Goal: Task Accomplishment & Management: Complete application form

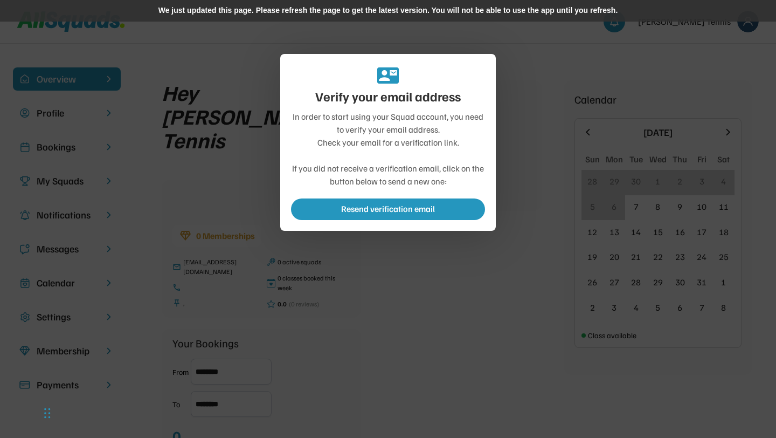
click at [467, 11] on div "We just updated this page. Please refresh the page to get the latest version. Y…" at bounding box center [388, 11] width 776 height 22
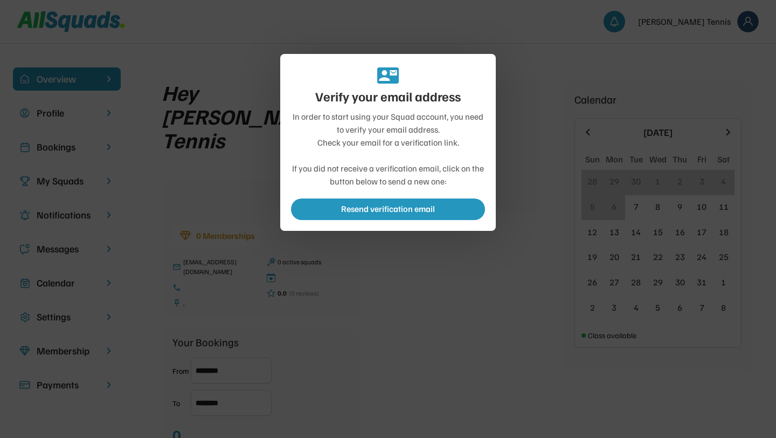
click at [548, 138] on div at bounding box center [388, 219] width 776 height 438
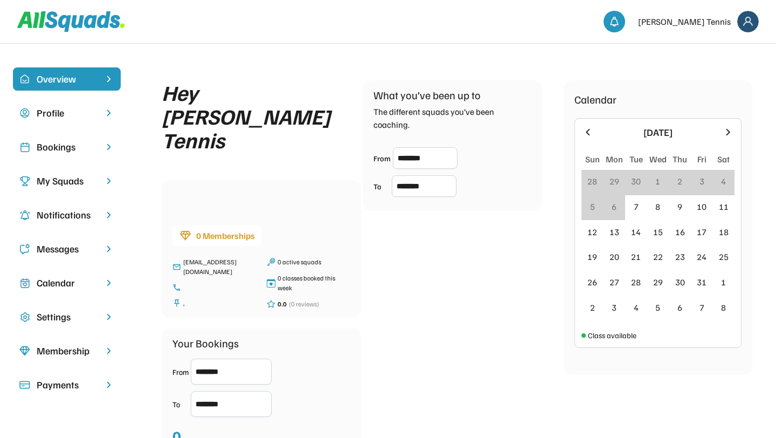
click at [743, 25] on img at bounding box center [748, 22] width 22 height 22
click at [718, 71] on div "Logout" at bounding box center [734, 69] width 64 height 22
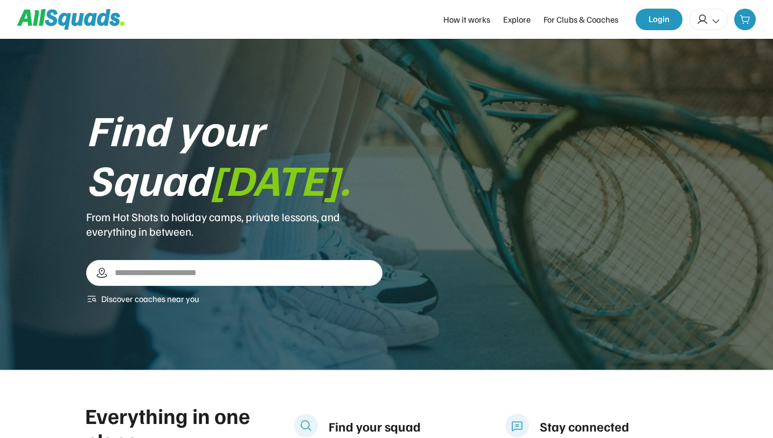
click at [708, 22] on icon at bounding box center [703, 19] width 12 height 12
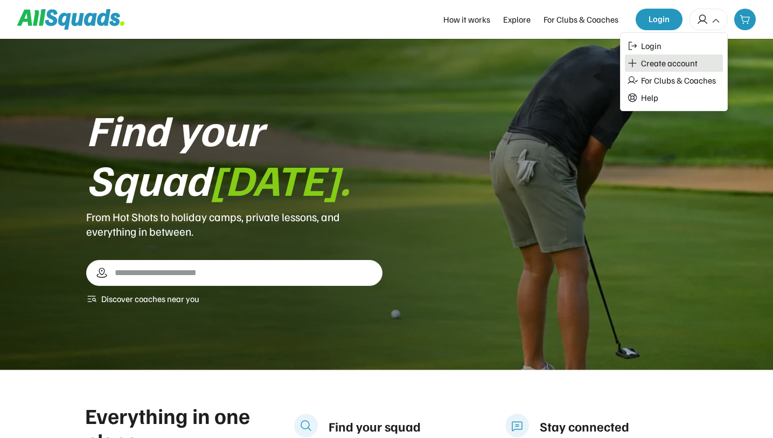
click at [654, 64] on div "Create account" at bounding box center [669, 63] width 57 height 11
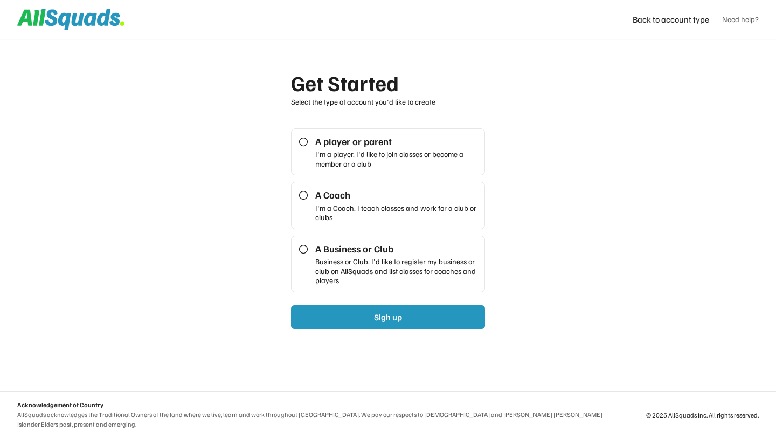
click at [355, 211] on div "I'm a Coach. I teach classes and work for a club or clubs" at bounding box center [396, 212] width 163 height 19
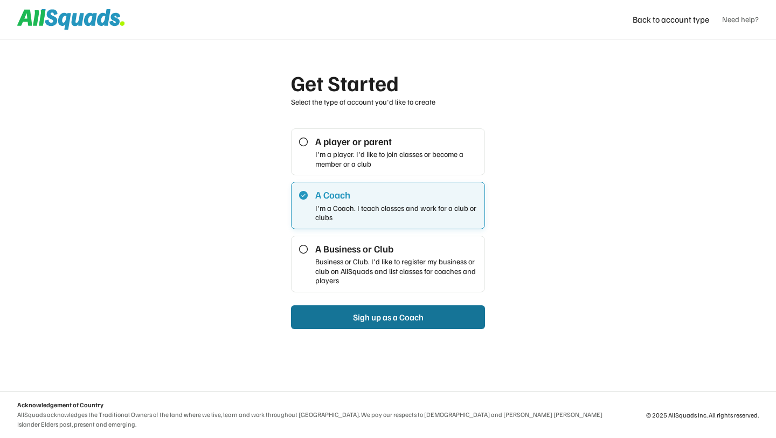
click at [368, 322] on button "Sigh up as a Coach" at bounding box center [388, 317] width 194 height 24
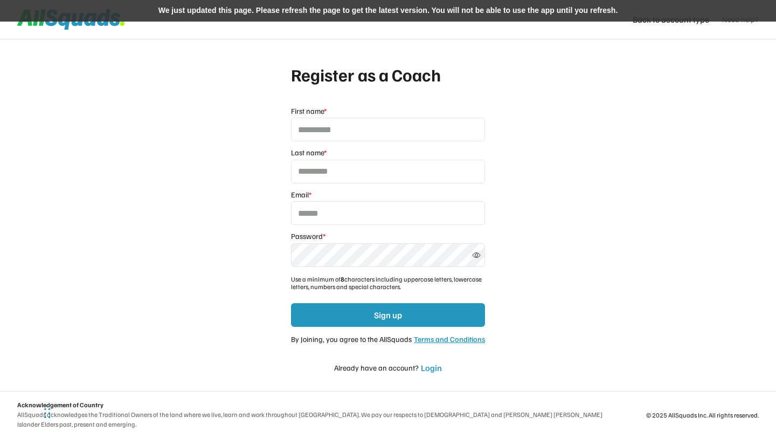
click at [232, 11] on div "We just updated this page. Please refresh the page to get the latest version. Y…" at bounding box center [388, 11] width 776 height 22
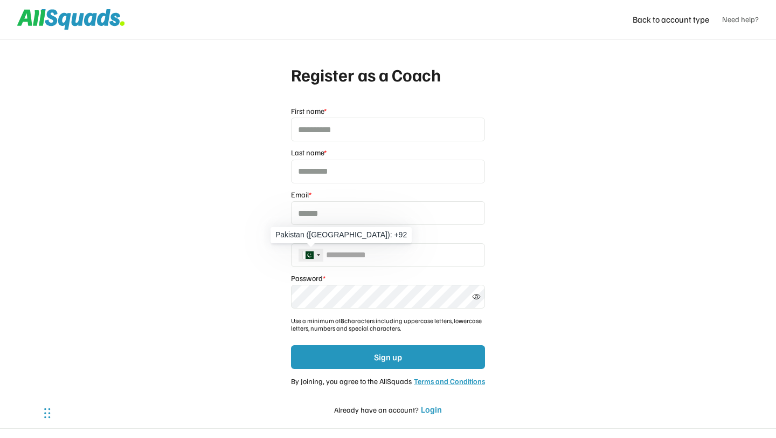
click at [315, 257] on div "Telephone country code" at bounding box center [311, 254] width 25 height 13
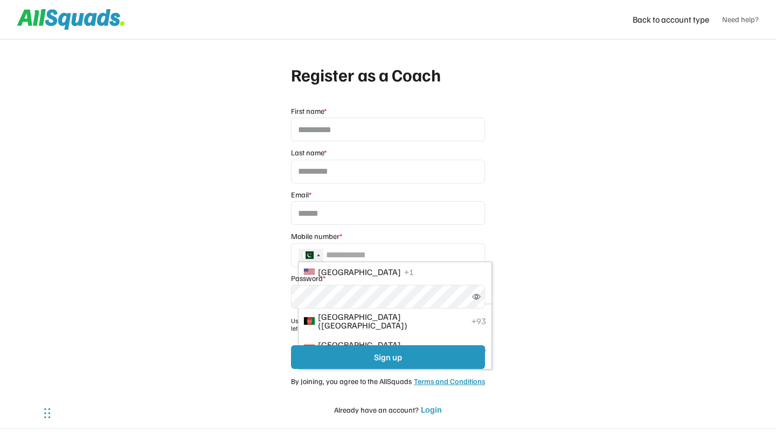
scroll to position [3226, 0]
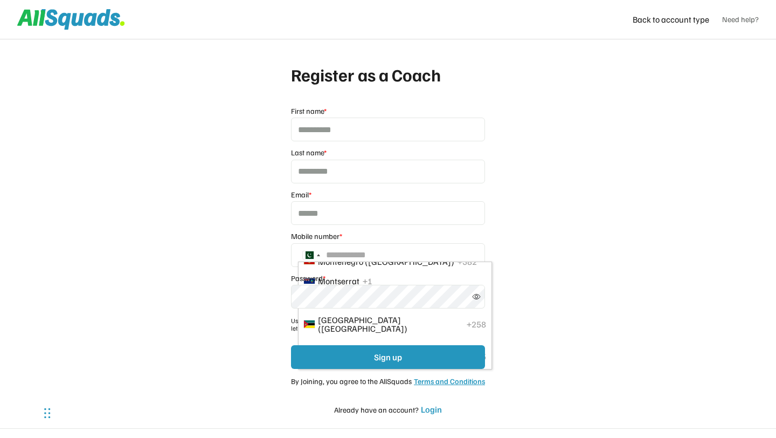
click at [251, 254] on div "Register as a Coach A player or parent I'm a player. I'd like to join classes o…" at bounding box center [388, 237] width 776 height 475
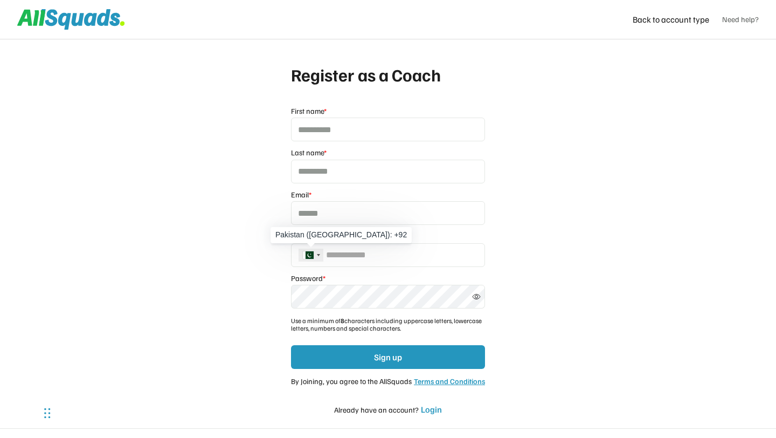
click at [316, 257] on div "Telephone country code" at bounding box center [311, 254] width 25 height 13
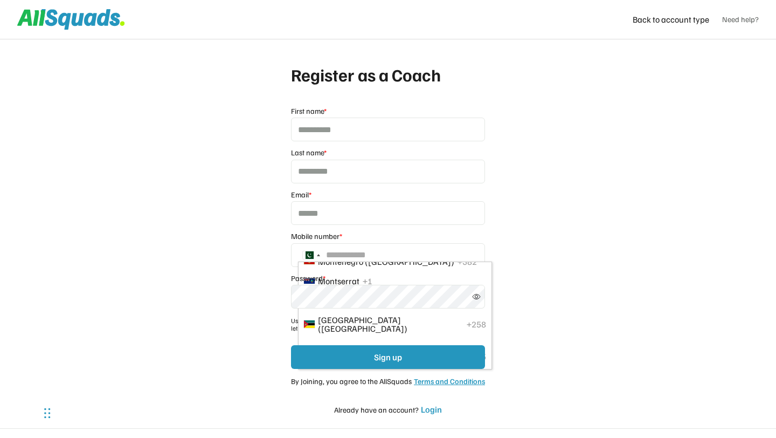
click at [222, 259] on div "Register as a Coach A player or parent I'm a player. I'd like to join classes o…" at bounding box center [388, 237] width 776 height 475
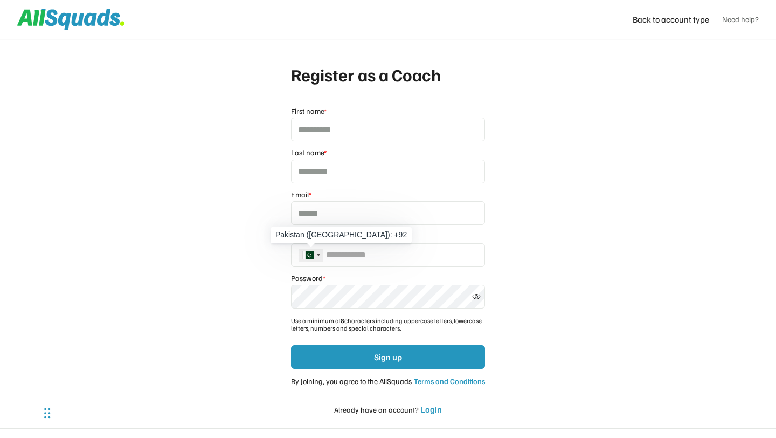
click at [315, 254] on div "Telephone country code" at bounding box center [311, 254] width 25 height 13
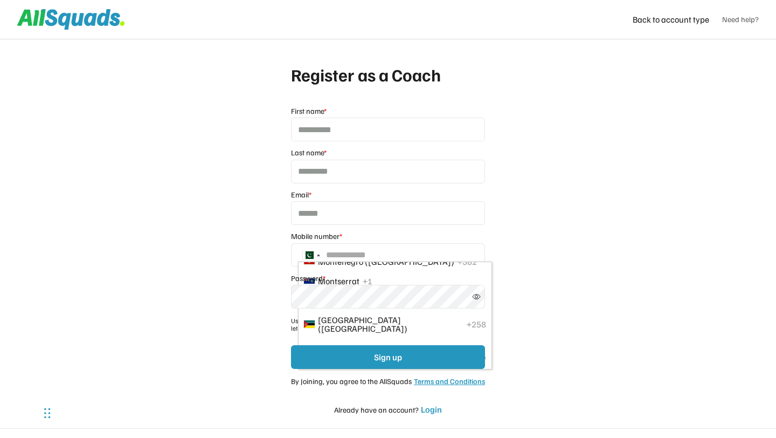
click at [174, 292] on div "Register as a Coach A player or parent I'm a player. I'd like to join classes o…" at bounding box center [388, 237] width 776 height 475
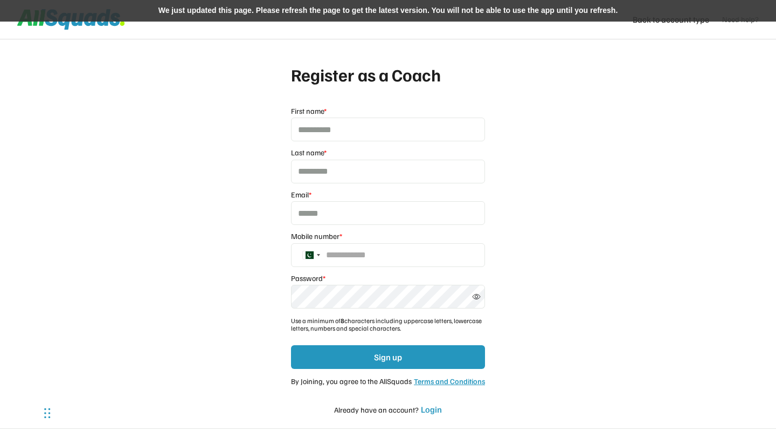
click at [233, 13] on div "We just updated this page. Please refresh the page to get the latest version. Y…" at bounding box center [388, 11] width 776 height 22
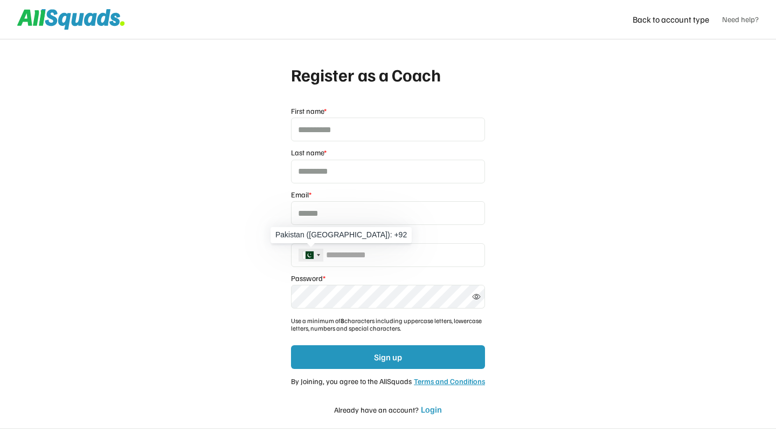
click at [317, 258] on div "Telephone country code" at bounding box center [311, 254] width 25 height 13
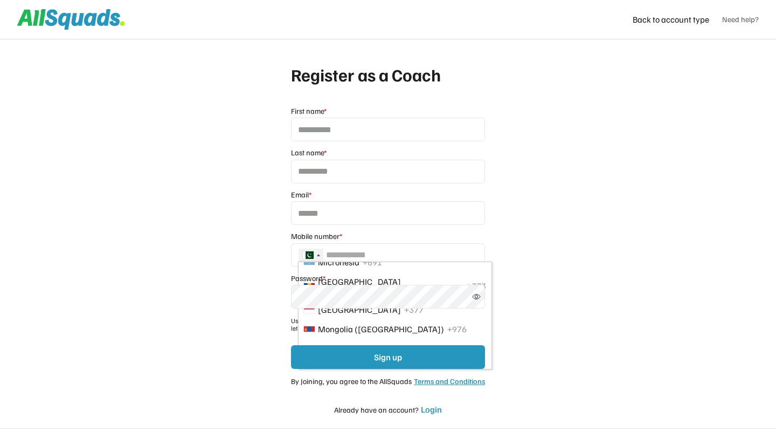
scroll to position [3089, 0]
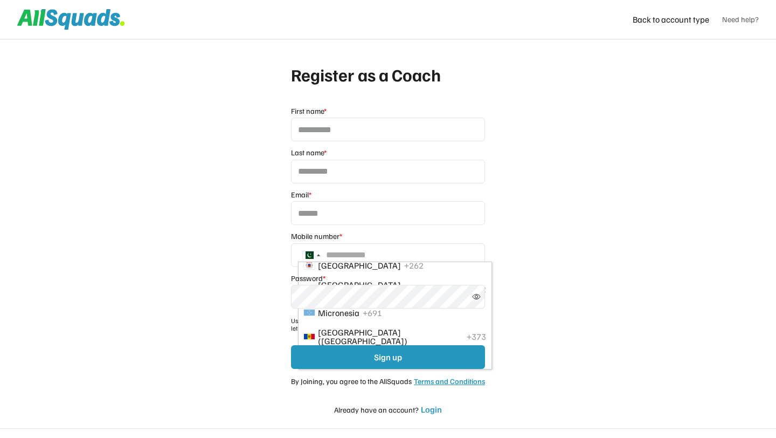
click at [222, 275] on div "Register as a Coach A player or parent I'm a player. I'd like to join classes o…" at bounding box center [388, 237] width 776 height 475
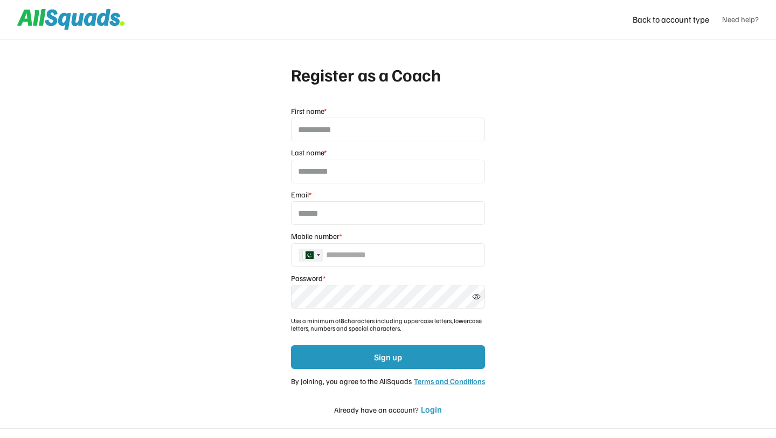
click at [309, 250] on div "Telephone country code" at bounding box center [311, 254] width 25 height 13
click at [229, 268] on div "Register as a Coach A player or parent I'm a player. I'd like to join classes o…" at bounding box center [388, 237] width 776 height 475
click at [310, 255] on div "Telephone country code" at bounding box center [308, 255] width 11 height 8
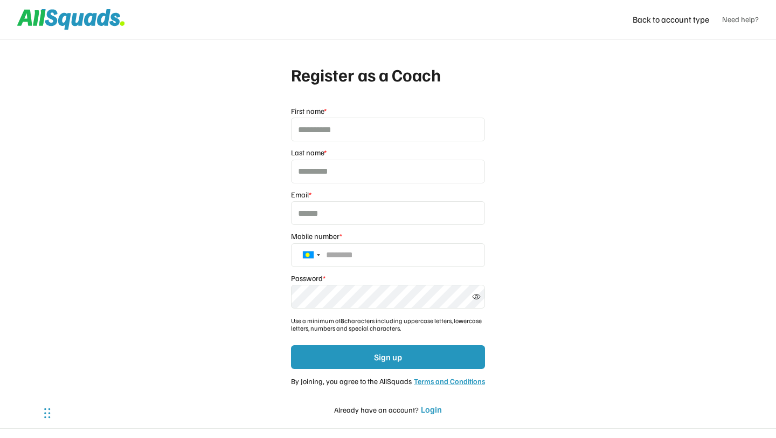
click at [199, 274] on div "Register as a Coach A player or parent I'm a player. I'd like to join classes o…" at bounding box center [388, 237] width 776 height 475
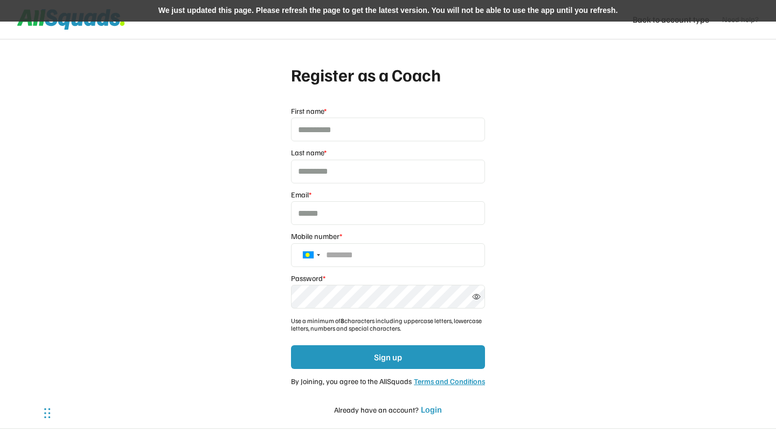
click at [264, 10] on div "We just updated this page. Please refresh the page to get the latest version. Y…" at bounding box center [388, 11] width 776 height 22
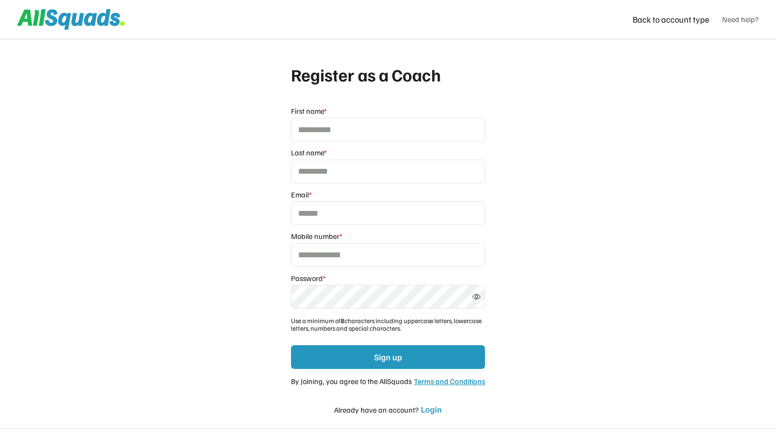
click at [342, 261] on input "input" at bounding box center [388, 255] width 194 height 24
click at [316, 252] on input "input" at bounding box center [388, 255] width 194 height 24
type input "**********"
click at [213, 267] on div "Register as a Coach A player or parent I'm a player. I'd like to join classes o…" at bounding box center [388, 237] width 776 height 475
click at [329, 257] on input "input" at bounding box center [388, 255] width 194 height 24
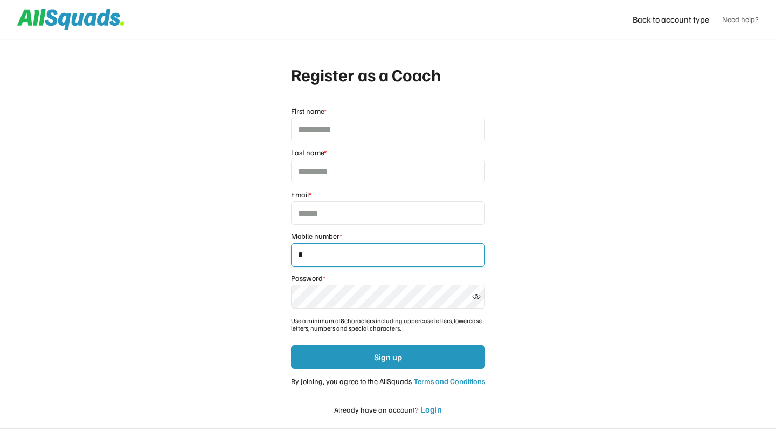
type input "*"
click at [221, 267] on div "Register as a Coach A player or parent I'm a player. I'd like to join classes o…" at bounding box center [388, 237] width 776 height 475
click at [307, 253] on input "input" at bounding box center [388, 255] width 194 height 24
click at [221, 265] on div "Register as a Coach A player or parent I'm a player. I'd like to join classes o…" at bounding box center [388, 237] width 776 height 475
